Goal: Transaction & Acquisition: Obtain resource

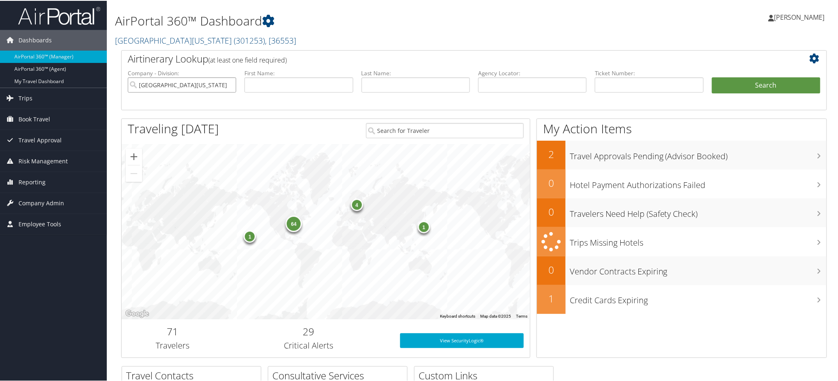
click at [230, 85] on input "University of Alabama" at bounding box center [182, 83] width 109 height 15
click at [511, 87] on input "text" at bounding box center [532, 83] width 109 height 15
paste input "DL6DNF"
type input "DL6DNF"
click at [744, 89] on button "Search" at bounding box center [766, 84] width 109 height 16
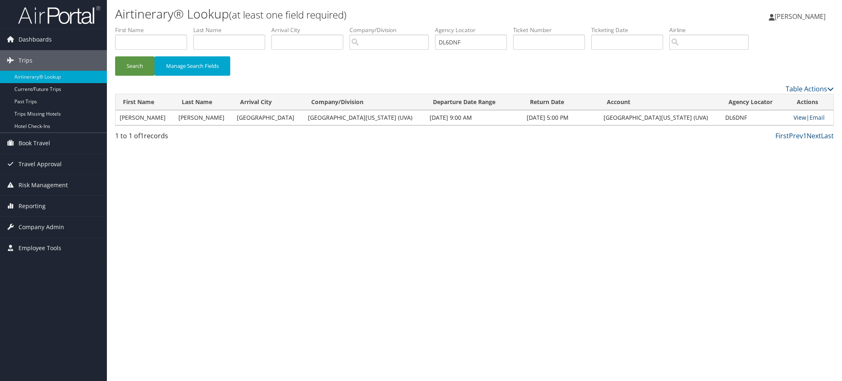
click at [793, 116] on link "View" at bounding box center [799, 117] width 13 height 8
drag, startPoint x: 482, startPoint y: 37, endPoint x: 307, endPoint y: 50, distance: 175.1
click at [399, 26] on ul "First Name Last Name Departure City Arrival City Company/Division Airport/City …" at bounding box center [474, 26] width 718 height 0
paste input "K483H"
click at [129, 67] on button "Search" at bounding box center [134, 65] width 39 height 19
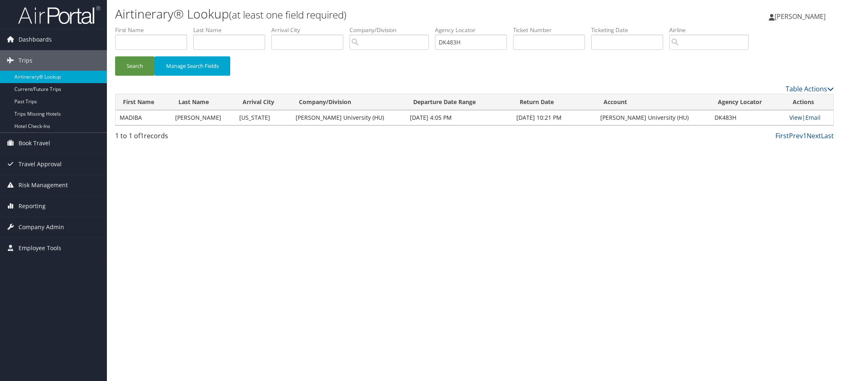
click at [790, 116] on link "View" at bounding box center [795, 117] width 13 height 8
drag, startPoint x: 476, startPoint y: 44, endPoint x: 300, endPoint y: 51, distance: 175.6
click at [354, 26] on ul "First Name Last Name Departure City Arrival City Company/Division Airport/City …" at bounding box center [474, 26] width 718 height 0
paste input "J2TB5"
type input "DJ2TB5"
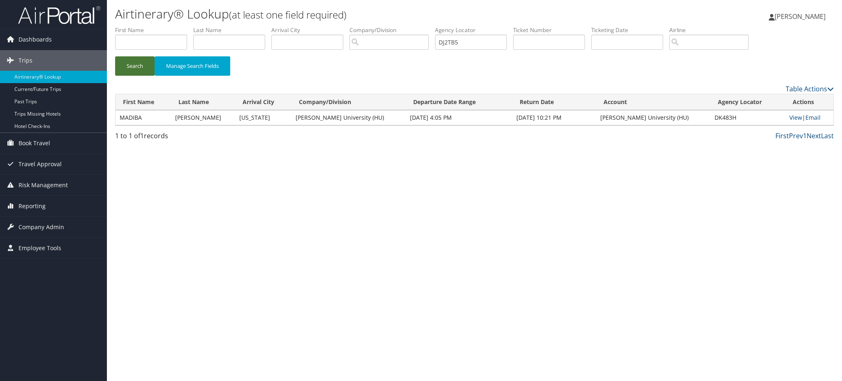
click at [139, 69] on button "Search" at bounding box center [134, 65] width 39 height 19
click at [791, 118] on link "View" at bounding box center [795, 117] width 13 height 8
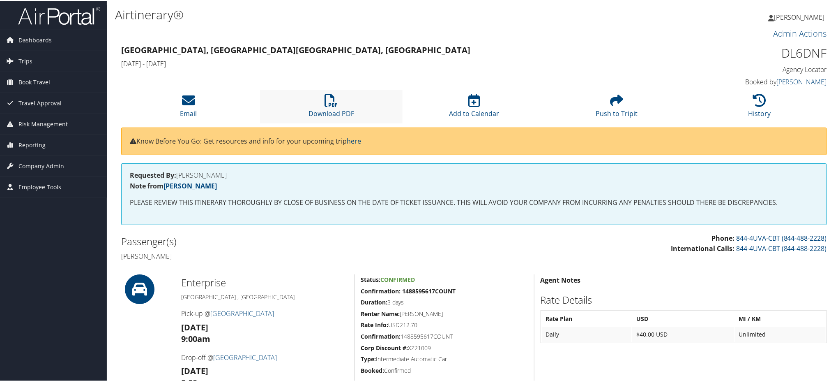
click at [337, 105] on li "Download PDF" at bounding box center [331, 105] width 143 height 33
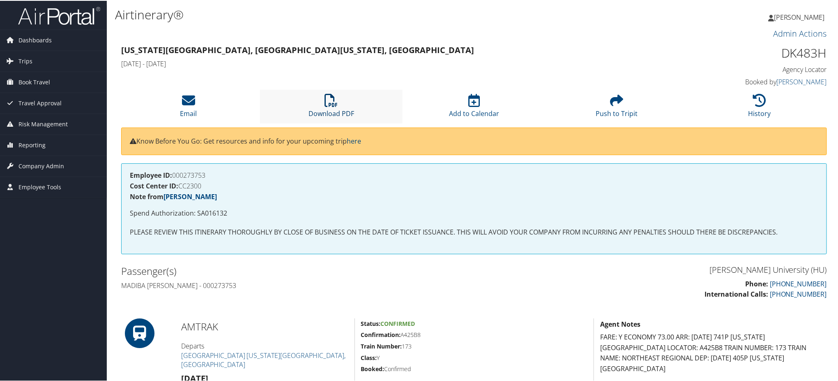
click at [344, 114] on link "Download PDF" at bounding box center [332, 107] width 46 height 20
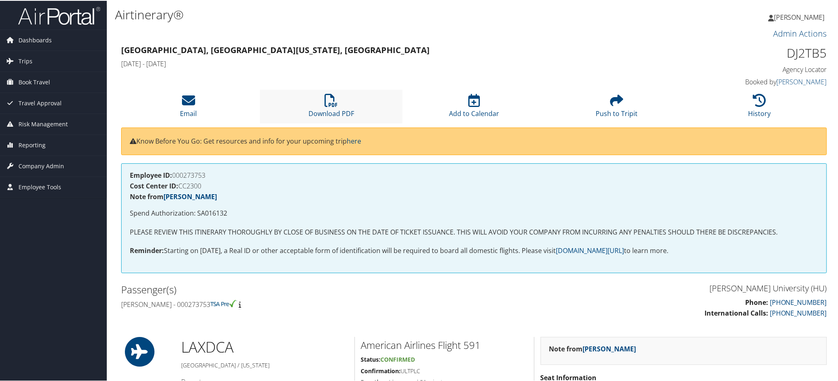
click at [336, 118] on li "Download PDF" at bounding box center [331, 105] width 143 height 33
